Goal: Download file/media

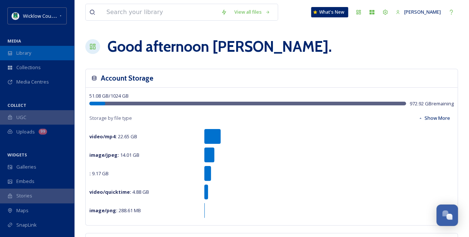
click at [36, 58] on div "Library" at bounding box center [37, 53] width 74 height 14
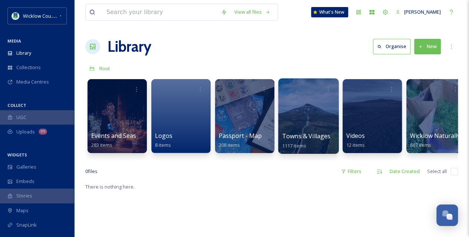
click at [316, 115] on div at bounding box center [308, 117] width 60 height 76
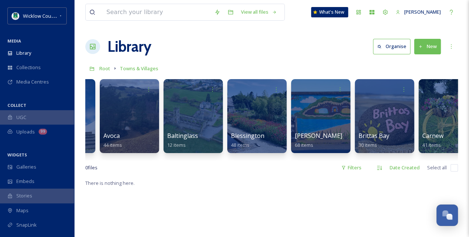
scroll to position [0, 405]
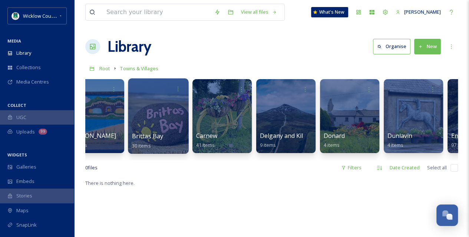
click at [164, 124] on div at bounding box center [158, 117] width 60 height 76
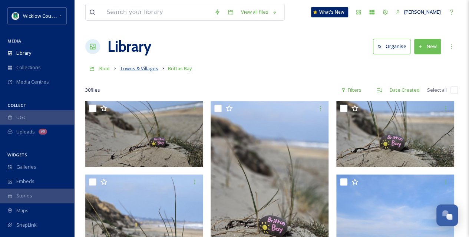
click at [146, 69] on span "Towns & Villages" at bounding box center [139, 68] width 39 height 7
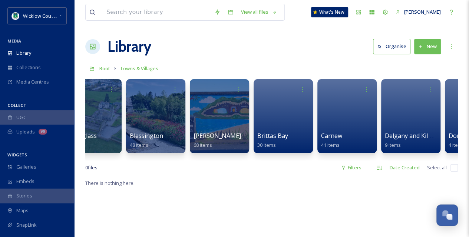
scroll to position [0, 359]
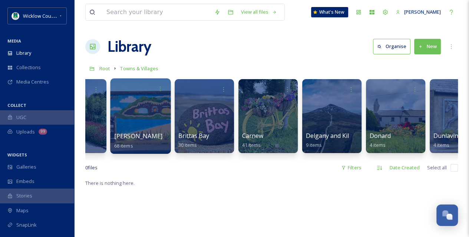
click at [140, 118] on div at bounding box center [140, 117] width 60 height 76
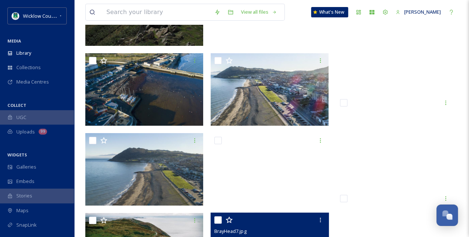
scroll to position [1256, 0]
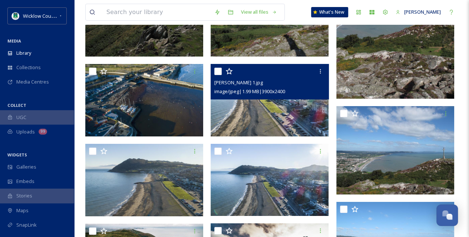
click at [283, 121] on img at bounding box center [269, 100] width 118 height 73
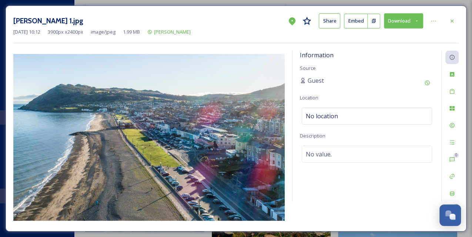
click at [403, 21] on button "Download" at bounding box center [403, 20] width 39 height 15
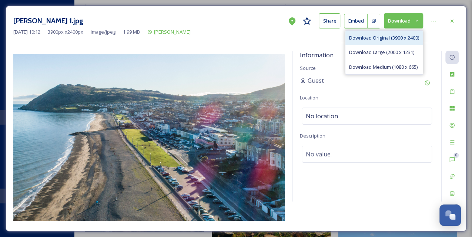
click at [391, 39] on span "Download Original (3900 x 2400)" at bounding box center [384, 37] width 70 height 7
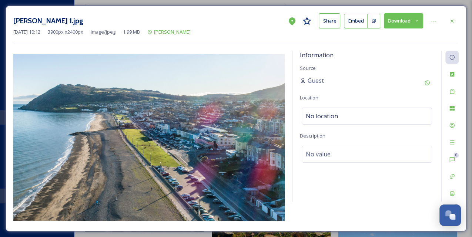
click at [401, 21] on button "Download" at bounding box center [403, 20] width 39 height 15
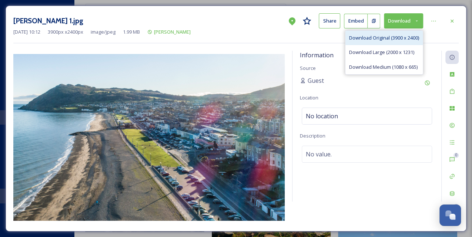
click at [391, 36] on span "Download Original (3900 x 2400)" at bounding box center [384, 37] width 70 height 7
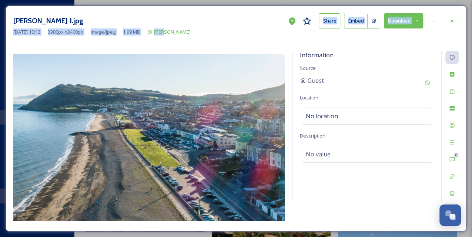
drag, startPoint x: 265, startPoint y: 11, endPoint x: 240, endPoint y: 37, distance: 35.6
click at [240, 37] on div "[PERSON_NAME] 1.jpg Share Embed Download [DATE] 10:12 3900 px x 2400 px image/j…" at bounding box center [236, 119] width 461 height 226
click at [451, 20] on icon at bounding box center [452, 21] width 6 height 6
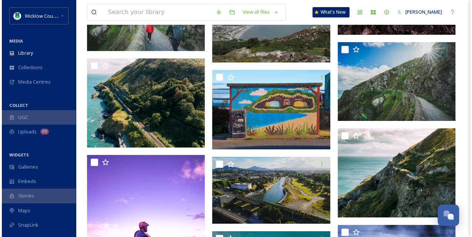
scroll to position [1725, 0]
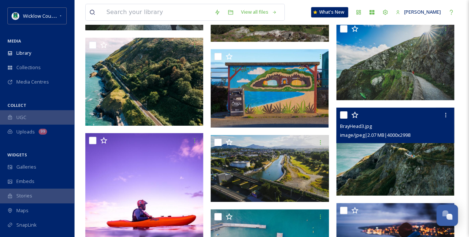
click at [394, 157] on img at bounding box center [395, 152] width 118 height 89
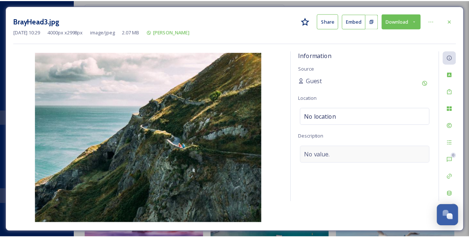
scroll to position [1726, 0]
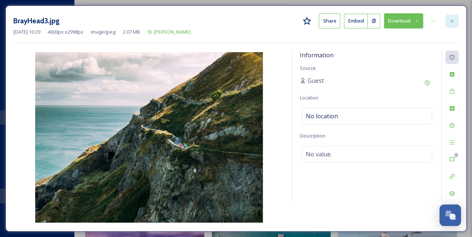
click at [454, 19] on icon at bounding box center [452, 21] width 6 height 6
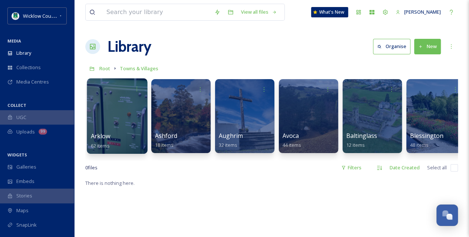
click at [121, 113] on div at bounding box center [117, 117] width 60 height 76
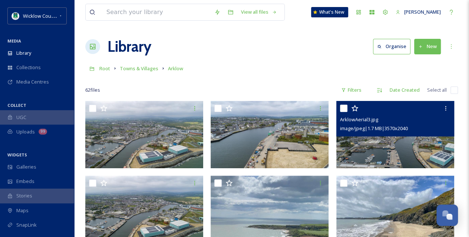
click at [362, 139] on img at bounding box center [395, 134] width 118 height 67
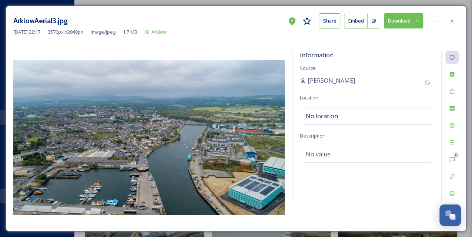
drag, startPoint x: 210, startPoint y: 133, endPoint x: 211, endPoint y: 129, distance: 3.9
click at [210, 133] on img at bounding box center [149, 137] width 272 height 155
click at [399, 19] on button "Download" at bounding box center [403, 20] width 39 height 15
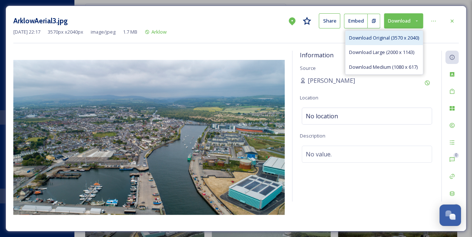
click at [406, 36] on span "Download Original (3570 x 2040)" at bounding box center [384, 37] width 70 height 7
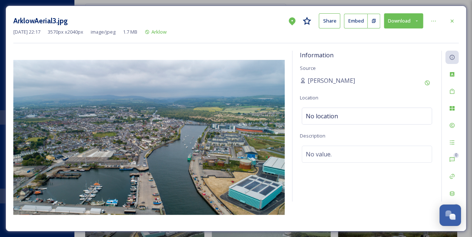
drag, startPoint x: 247, startPoint y: 29, endPoint x: 270, endPoint y: 29, distance: 23.7
click at [247, 29] on div "[DATE] 22:17 3570 px x 2040 px image/jpeg 1.7 MB Arklow" at bounding box center [236, 32] width 446 height 7
click at [451, 23] on icon at bounding box center [452, 21] width 6 height 6
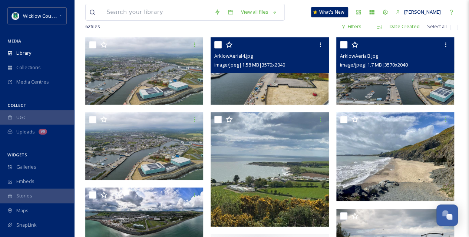
scroll to position [74, 0]
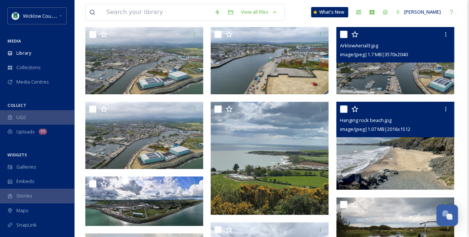
click at [416, 156] on img at bounding box center [395, 146] width 118 height 89
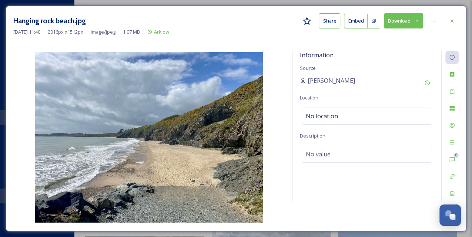
click at [399, 23] on button "Download" at bounding box center [403, 20] width 39 height 15
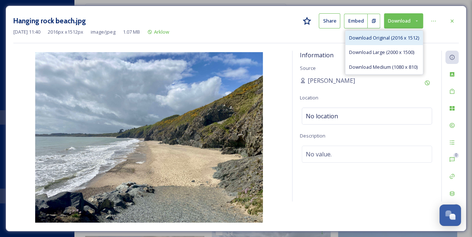
click at [382, 39] on span "Download Original (2016 x 1512)" at bounding box center [384, 37] width 70 height 7
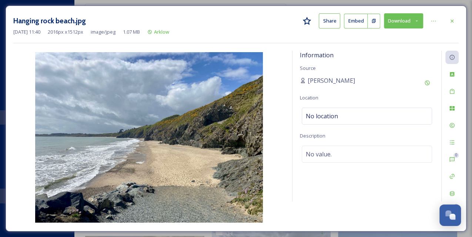
click at [459, 23] on div "Hanging rock beach.jpg Share Embed Download [DATE] 11:40 2016 px x 1512 px imag…" at bounding box center [236, 119] width 461 height 226
click at [456, 21] on div at bounding box center [452, 20] width 13 height 13
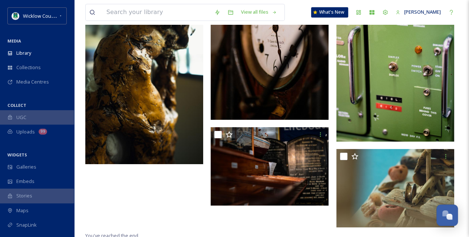
scroll to position [1945, 0]
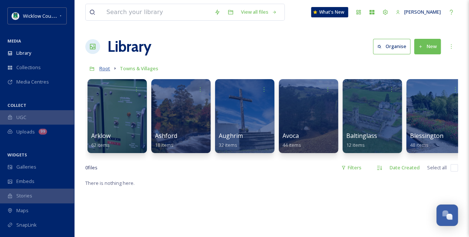
click at [104, 70] on span "Root" at bounding box center [104, 68] width 11 height 7
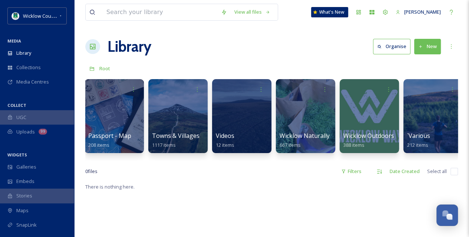
scroll to position [0, 137]
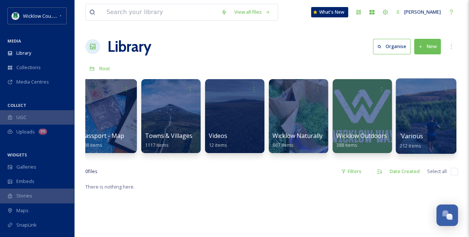
click at [404, 126] on div at bounding box center [425, 117] width 60 height 76
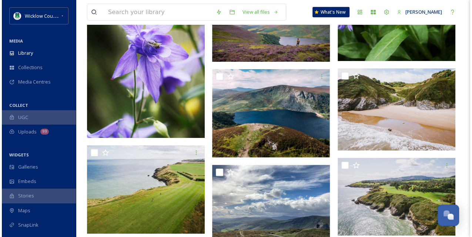
scroll to position [2445, 0]
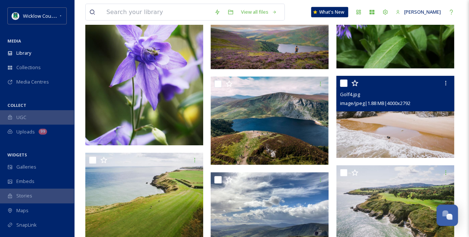
click at [407, 136] on img at bounding box center [395, 117] width 118 height 82
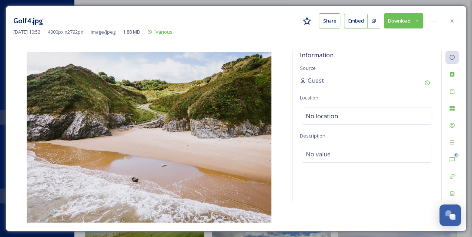
click at [406, 21] on button "Download" at bounding box center [403, 20] width 39 height 15
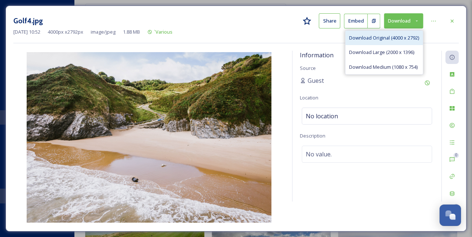
click at [400, 36] on span "Download Original (4000 x 2792)" at bounding box center [384, 37] width 70 height 7
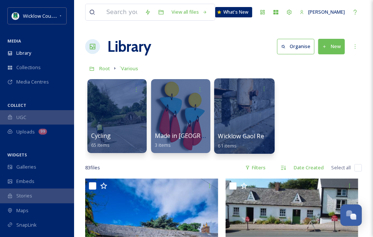
click at [249, 117] on div at bounding box center [244, 117] width 60 height 76
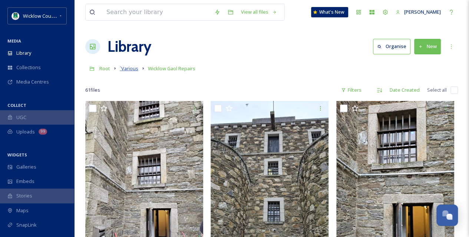
click at [125, 69] on span "`Various" at bounding box center [129, 68] width 19 height 7
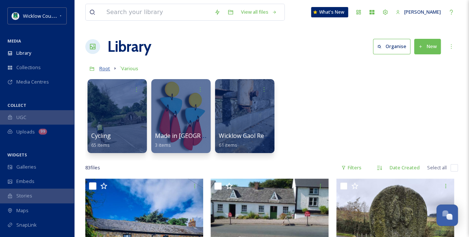
click at [106, 70] on span "Root" at bounding box center [104, 68] width 11 height 7
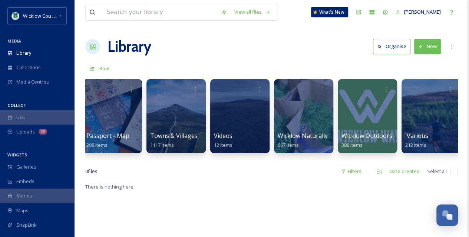
scroll to position [0, 137]
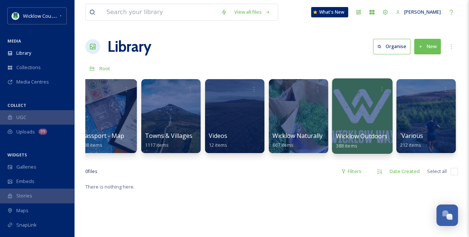
click at [369, 114] on div at bounding box center [362, 117] width 60 height 76
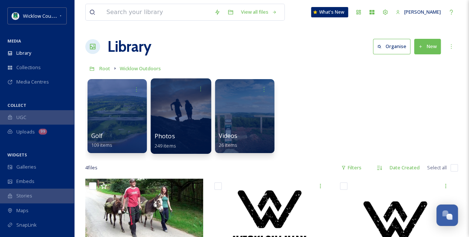
click at [174, 107] on div at bounding box center [180, 117] width 60 height 76
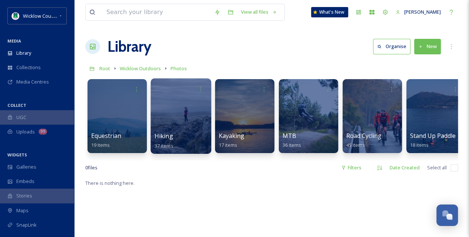
click at [172, 111] on div at bounding box center [180, 117] width 60 height 76
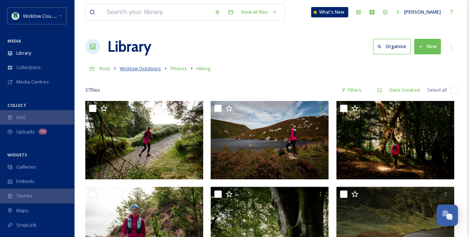
click at [151, 69] on span "Wicklow Outdoors" at bounding box center [140, 68] width 41 height 7
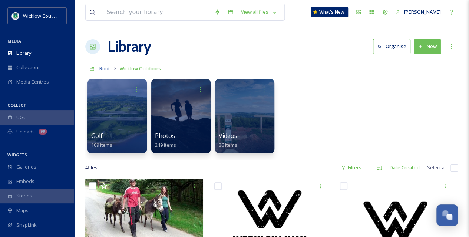
click at [109, 69] on span "Root" at bounding box center [104, 68] width 11 height 7
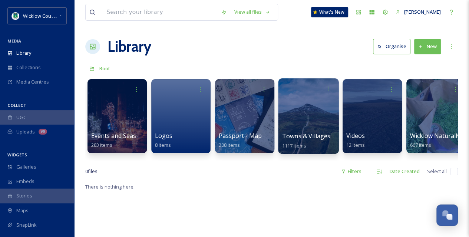
click at [305, 114] on div at bounding box center [308, 117] width 60 height 76
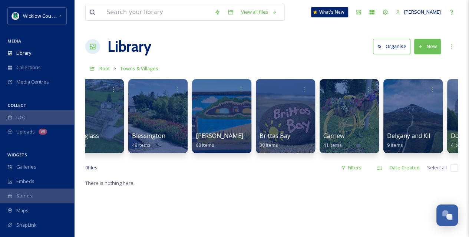
scroll to position [0, 352]
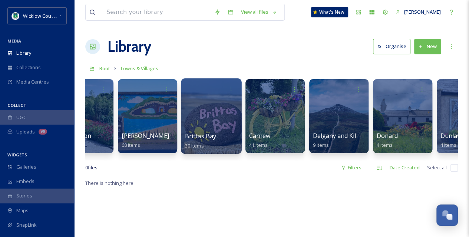
click at [201, 124] on div at bounding box center [211, 117] width 60 height 76
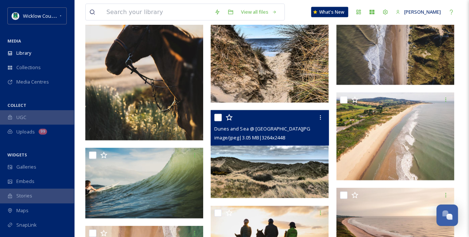
scroll to position [839, 0]
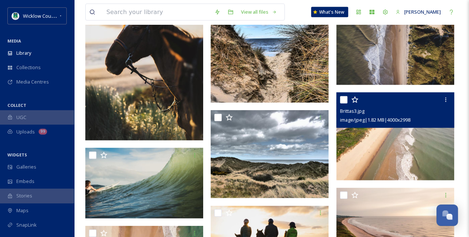
click at [395, 142] on img at bounding box center [395, 137] width 118 height 89
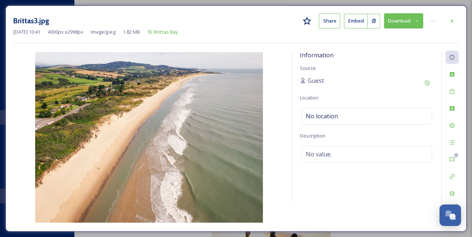
click at [400, 22] on button "Download" at bounding box center [403, 20] width 39 height 15
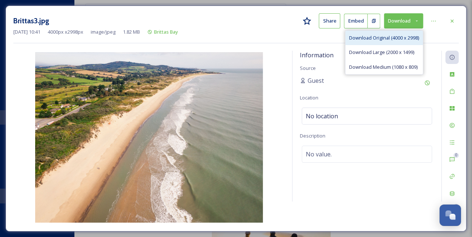
click at [399, 37] on span "Download Original (4000 x 2998)" at bounding box center [384, 37] width 70 height 7
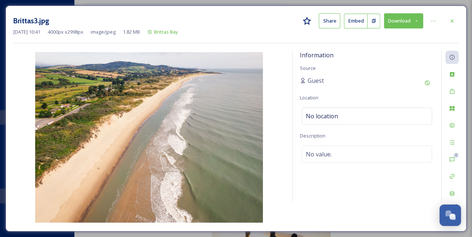
drag, startPoint x: 276, startPoint y: 21, endPoint x: 313, endPoint y: 21, distance: 37.8
click at [276, 21] on div "Brittas3.jpg Share Embed Download" at bounding box center [236, 20] width 446 height 15
click at [456, 20] on div at bounding box center [452, 20] width 13 height 13
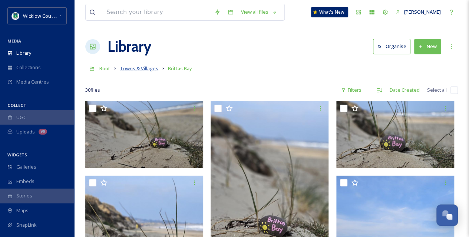
click at [144, 66] on span "Towns & Villages" at bounding box center [139, 68] width 39 height 7
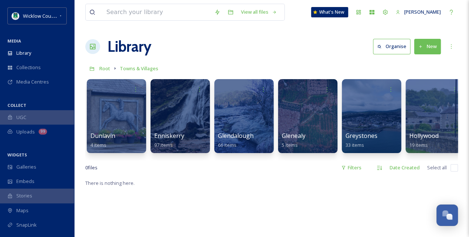
scroll to position [0, 720]
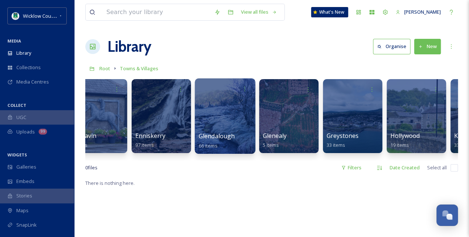
click at [219, 122] on div at bounding box center [224, 117] width 60 height 76
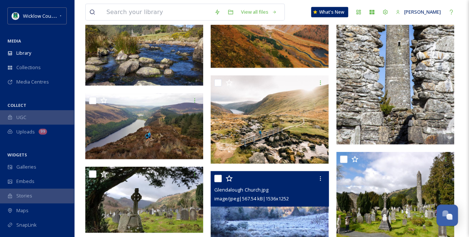
scroll to position [864, 0]
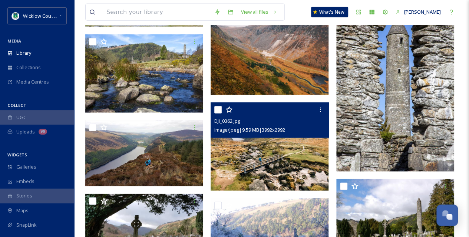
click at [301, 157] on img at bounding box center [269, 147] width 118 height 89
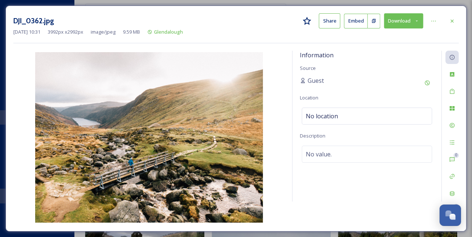
click at [404, 22] on button "Download" at bounding box center [403, 20] width 39 height 15
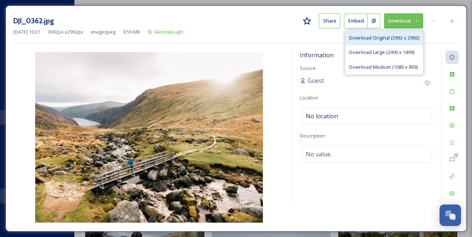
click at [376, 40] on span "Download Original (3992 x 2992)" at bounding box center [384, 37] width 70 height 7
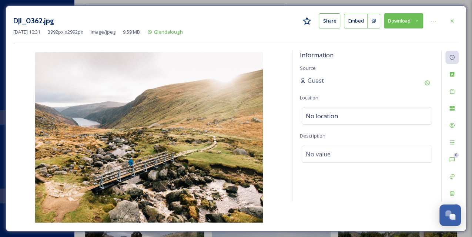
click at [240, 110] on img at bounding box center [149, 137] width 272 height 171
drag, startPoint x: 261, startPoint y: 21, endPoint x: 352, endPoint y: 27, distance: 91.7
click at [261, 21] on div "DJI_0362.jpg Share Embed Download" at bounding box center [236, 20] width 446 height 15
click at [453, 17] on div at bounding box center [452, 20] width 13 height 13
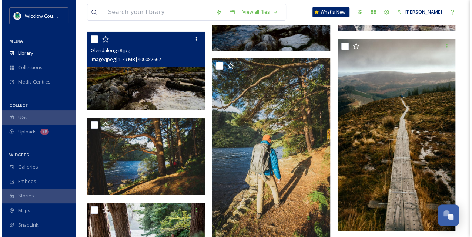
scroll to position [1309, 0]
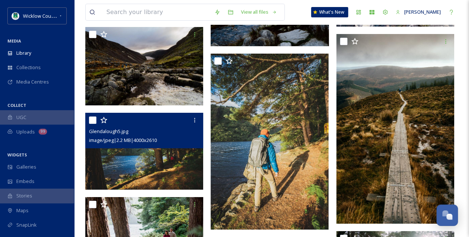
click at [153, 149] on img at bounding box center [144, 151] width 118 height 77
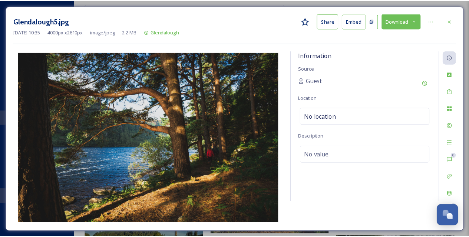
scroll to position [1310, 0]
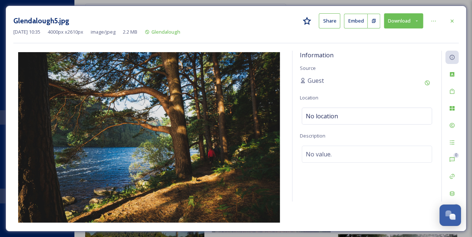
click at [395, 24] on button "Download" at bounding box center [403, 20] width 39 height 15
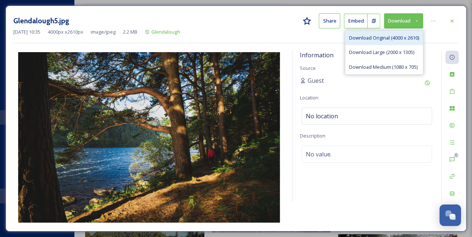
click at [392, 39] on span "Download Original (4000 x 2610)" at bounding box center [384, 37] width 70 height 7
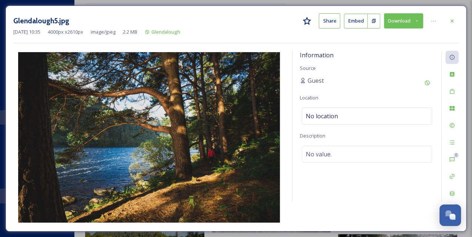
click at [358, 180] on div "Information Source Guest Location No location Description No value." at bounding box center [367, 126] width 149 height 151
click at [452, 24] on div at bounding box center [452, 20] width 13 height 13
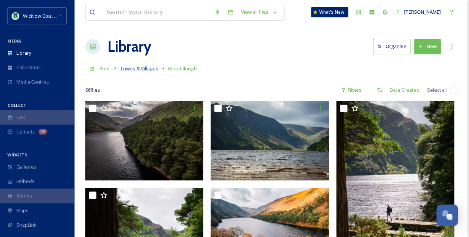
click at [149, 70] on span "Towns & Villages" at bounding box center [139, 68] width 39 height 7
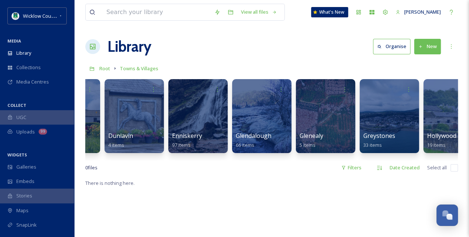
scroll to position [0, 692]
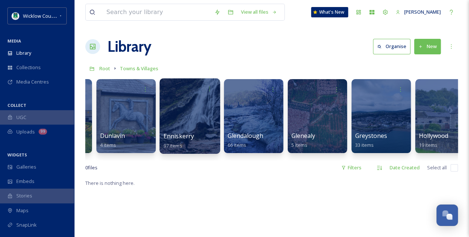
click at [206, 110] on div at bounding box center [189, 117] width 60 height 76
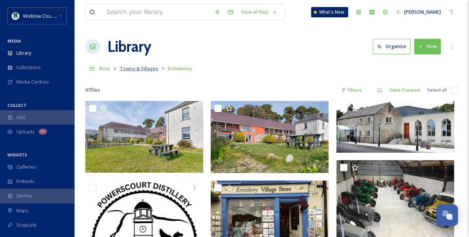
click at [141, 69] on span "Towns & Villages" at bounding box center [139, 68] width 39 height 7
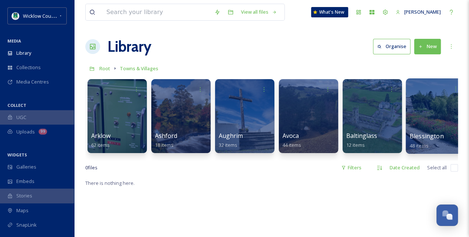
click at [417, 119] on div at bounding box center [435, 117] width 60 height 76
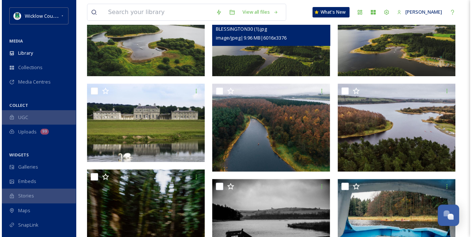
scroll to position [173, 0]
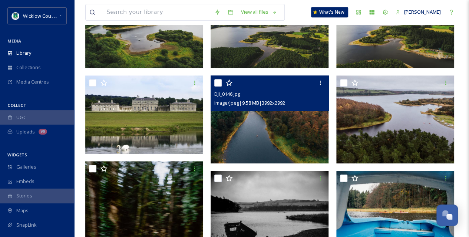
click at [302, 128] on img at bounding box center [269, 120] width 118 height 89
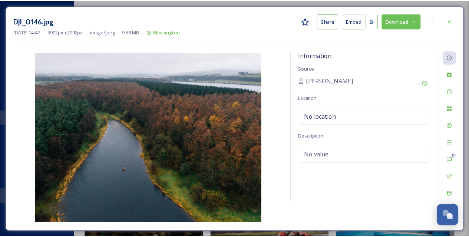
scroll to position [174, 0]
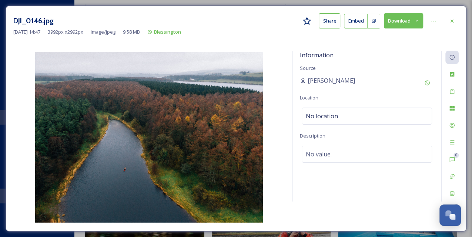
click at [395, 19] on button "Download" at bounding box center [403, 20] width 39 height 15
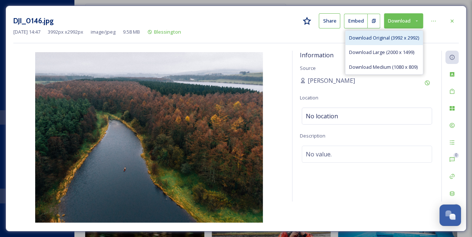
click at [395, 37] on span "Download Original (3992 x 2992)" at bounding box center [384, 37] width 70 height 7
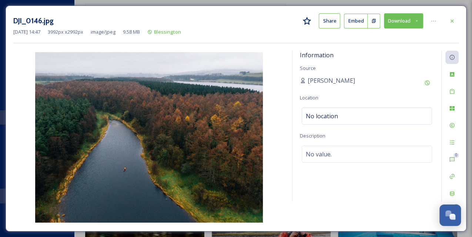
click at [460, 19] on div "DJI_0146.jpg Share Embed Download [DATE] 14:47 3992 px x 2992 px image/jpeg 9.5…" at bounding box center [236, 119] width 461 height 226
click at [456, 19] on div at bounding box center [452, 20] width 13 height 13
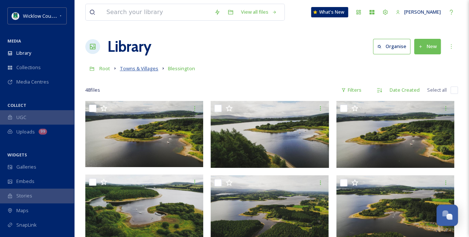
click at [150, 71] on span "Towns & Villages" at bounding box center [139, 68] width 39 height 7
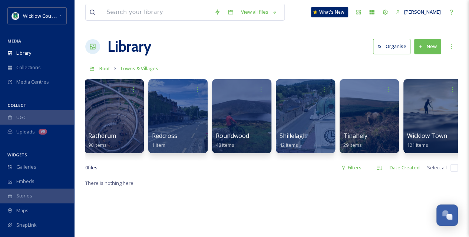
scroll to position [0, 1348]
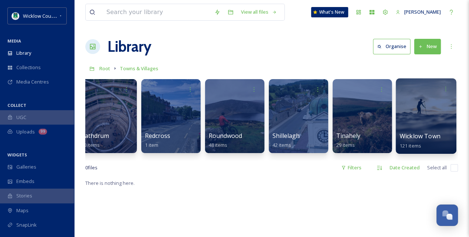
click at [417, 116] on div at bounding box center [425, 117] width 60 height 76
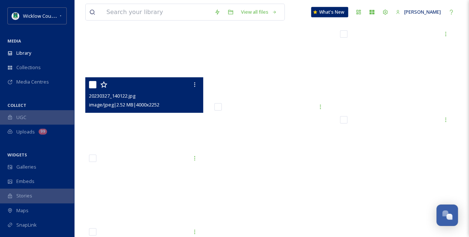
scroll to position [3926, 0]
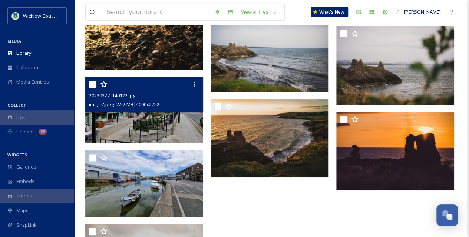
click at [169, 120] on img at bounding box center [144, 110] width 118 height 66
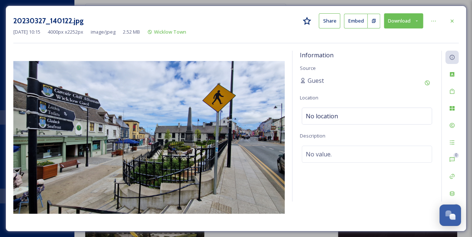
click at [406, 21] on button "Download" at bounding box center [403, 20] width 39 height 15
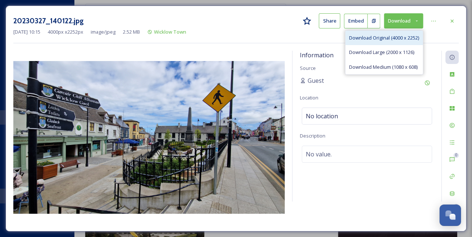
click at [385, 37] on span "Download Original (4000 x 2252)" at bounding box center [384, 37] width 70 height 7
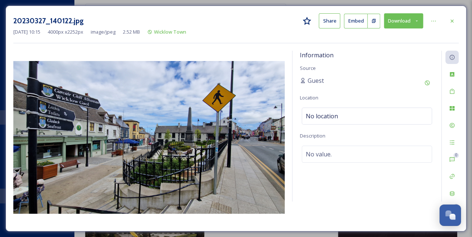
click at [347, 208] on div "Information Source Guest Location No location Description No value. 0 0" at bounding box center [236, 137] width 446 height 173
click at [452, 19] on icon at bounding box center [452, 21] width 6 height 6
